Goal: Find specific page/section: Find specific page/section

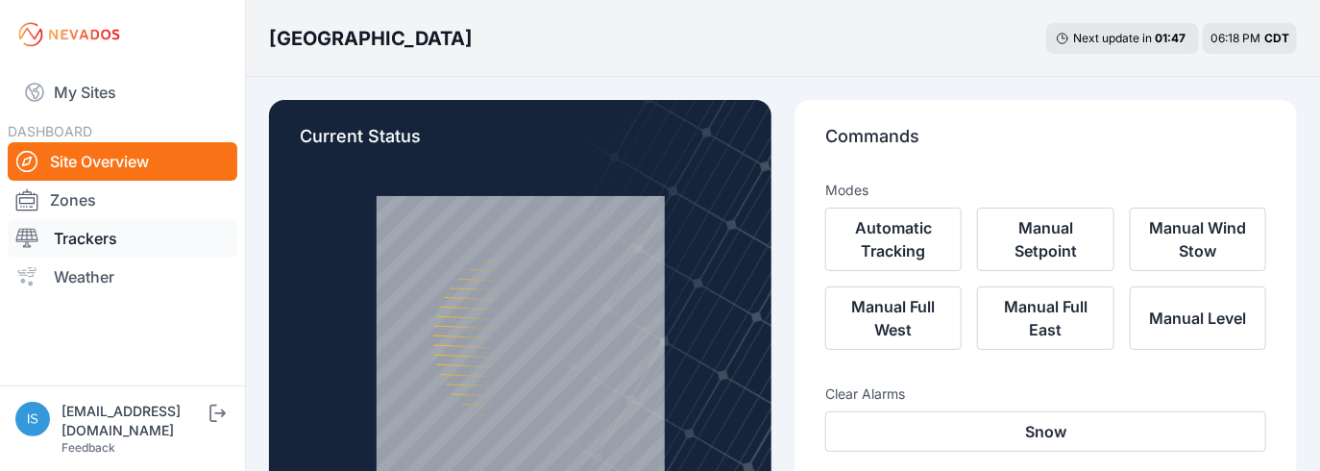
click at [70, 242] on link "Trackers" at bounding box center [123, 238] width 230 height 38
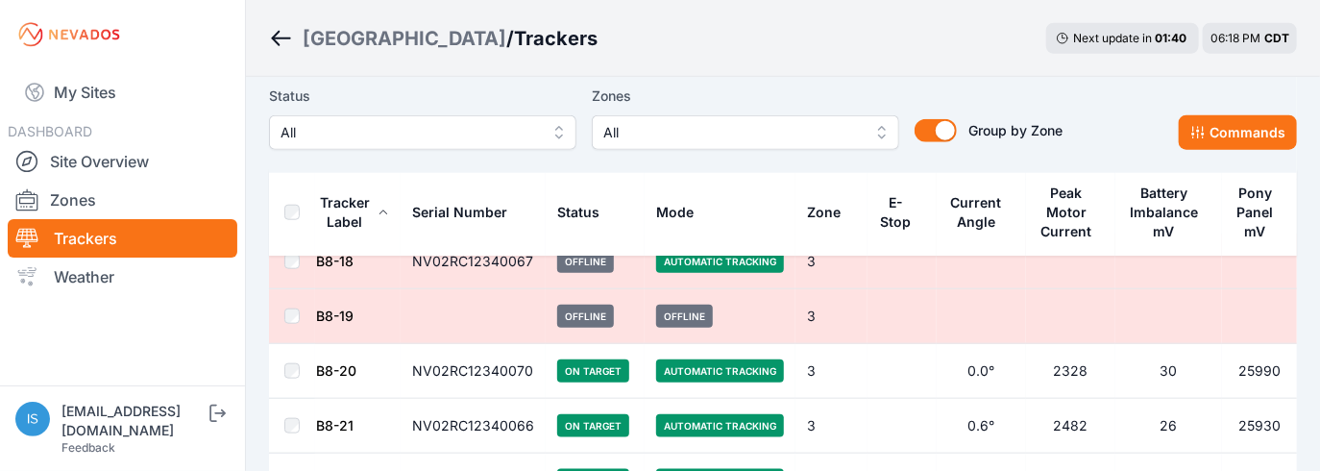
scroll to position [11053, 0]
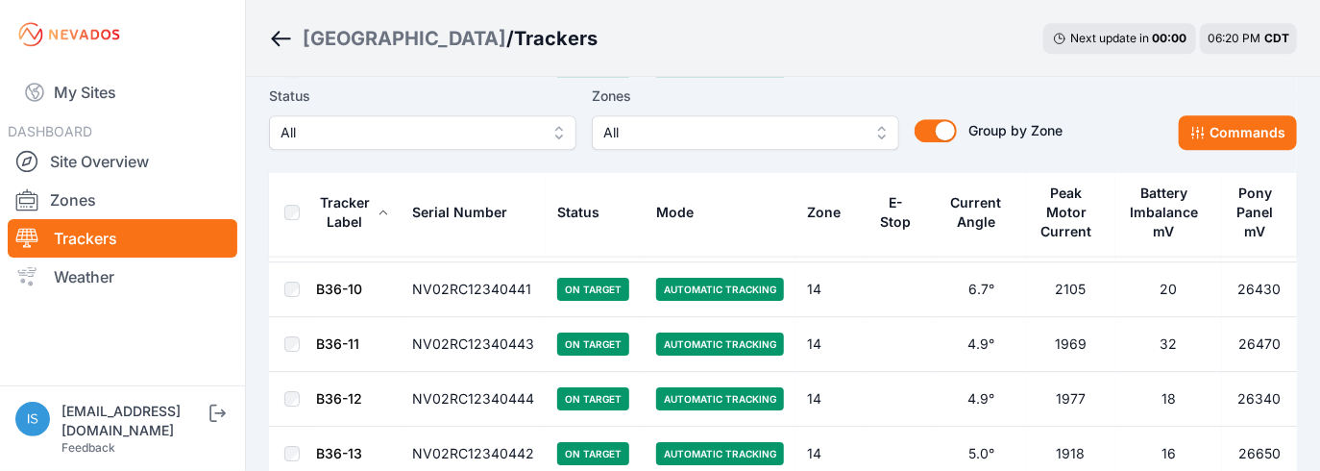
scroll to position [69407, 0]
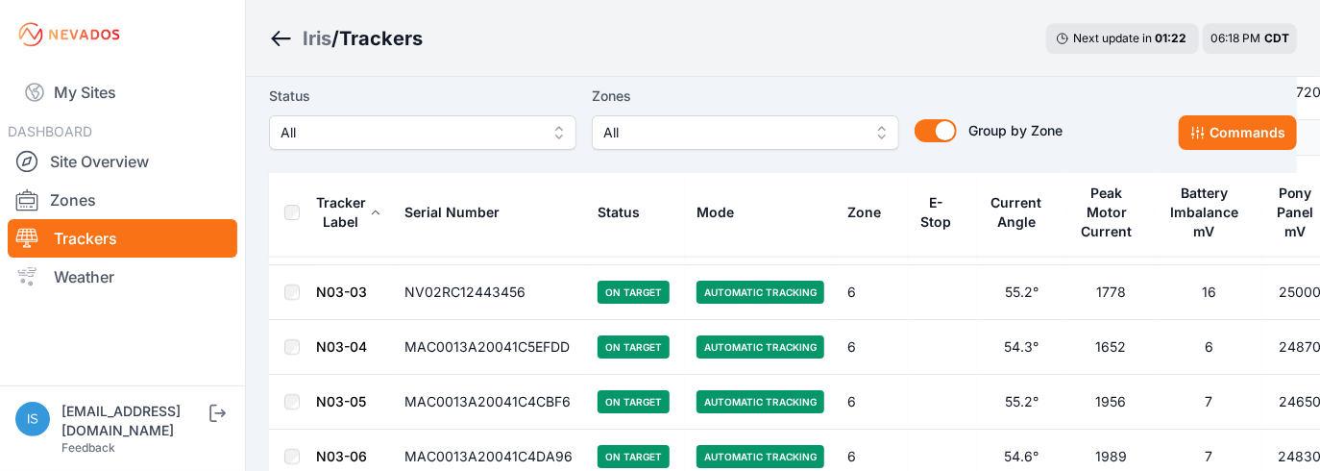
scroll to position [31543, 0]
